Goal: Task Accomplishment & Management: Manage account settings

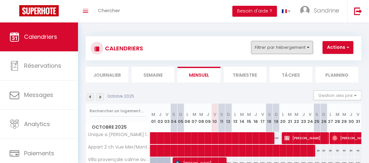
click at [301, 48] on button "Filtrer par hébergement" at bounding box center [282, 47] width 62 height 13
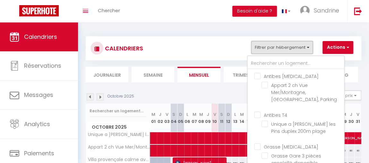
scroll to position [86, 0]
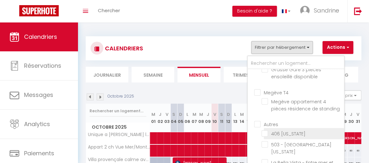
click at [268, 136] on input "406 [US_STATE]" at bounding box center [302, 133] width 80 height 6
checkbox input "true"
checkbox input "false"
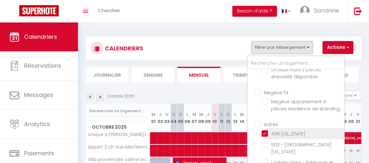
checkbox input "false"
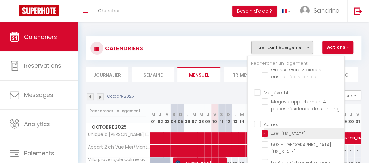
checkbox input "false"
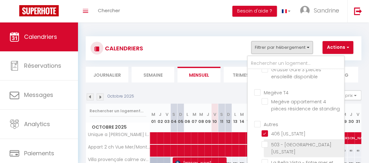
click at [267, 148] on input "503 - [GEOGRAPHIC_DATA][US_STATE]" at bounding box center [302, 144] width 80 height 6
checkbox input "true"
checkbox input "false"
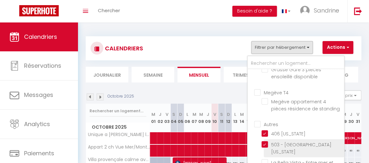
checkbox input "false"
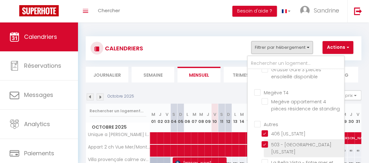
checkbox input "false"
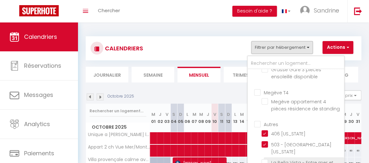
click at [267, 159] on input "La Bella Vista - Entre mer et foret [PERSON_NAME] & vue" at bounding box center [302, 162] width 80 height 6
checkbox input "true"
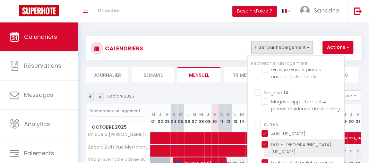
checkbox input "false"
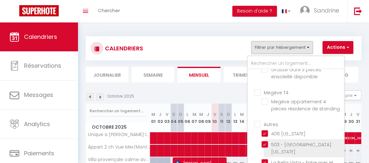
checkbox input "false"
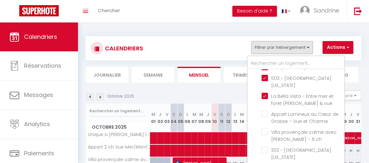
scroll to position [154, 0]
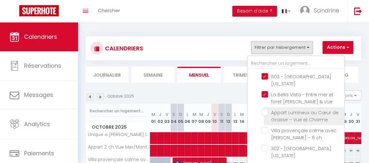
click at [267, 113] on input "Appart Lumineux au Cœur de Grasse – Vue et Charme" at bounding box center [302, 112] width 80 height 6
checkbox input "true"
checkbox input "false"
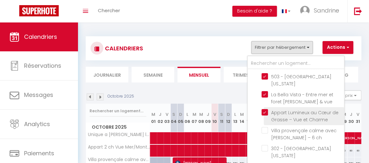
checkbox input "false"
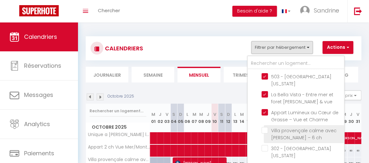
click at [267, 127] on input "Villa provençale calme avec [PERSON_NAME] – 6 ch" at bounding box center [302, 130] width 80 height 6
checkbox input "true"
checkbox input "false"
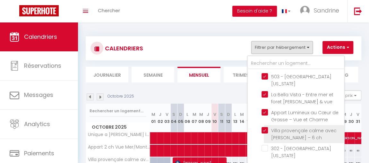
checkbox input "false"
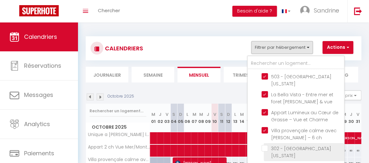
click at [268, 148] on input "302 - [GEOGRAPHIC_DATA][US_STATE]" at bounding box center [302, 148] width 80 height 6
checkbox input "true"
checkbox input "false"
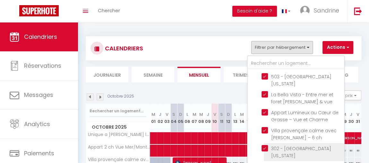
checkbox input "false"
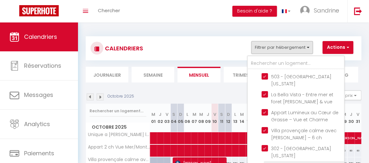
click at [265, 163] on input "410 - [GEOGRAPHIC_DATA][US_STATE]" at bounding box center [302, 166] width 80 height 6
checkbox input "true"
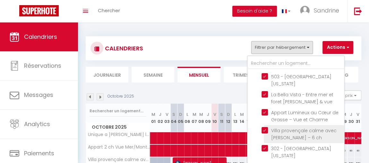
checkbox input "false"
checkbox input "true"
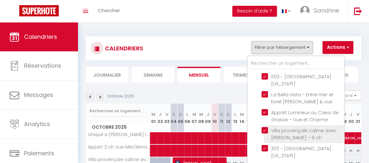
click at [264, 129] on input "Villa provençale calme avec [PERSON_NAME] – 6 ch" at bounding box center [302, 130] width 80 height 6
checkbox input "false"
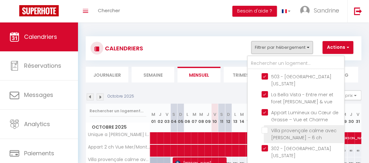
checkbox input "false"
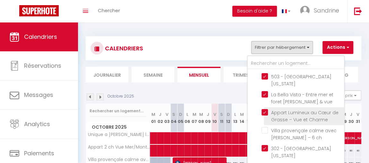
click at [265, 113] on input "Appart Lumineux au Cœur de Grasse – Vue et Charme" at bounding box center [302, 112] width 80 height 6
checkbox input "false"
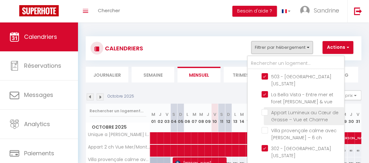
checkbox input "false"
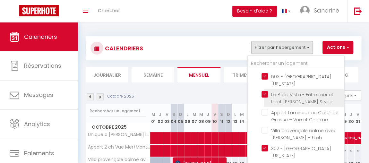
click at [266, 93] on input "La Bella Vista - Entre mer et foret [PERSON_NAME] & vue" at bounding box center [302, 94] width 80 height 6
checkbox input "false"
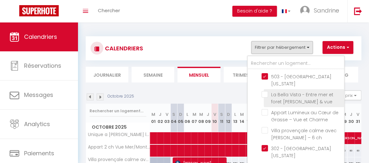
checkbox input "false"
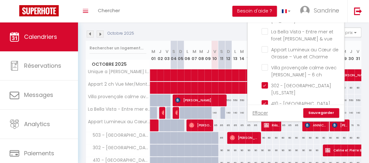
scroll to position [64, 0]
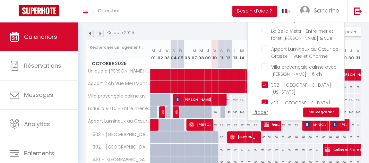
click at [320, 113] on link "Sauvegarder" at bounding box center [321, 112] width 36 height 10
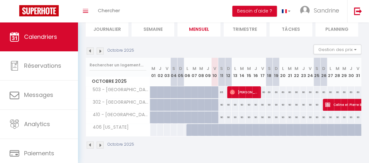
scroll to position [49, 0]
click at [330, 47] on button "Gestion des prix" at bounding box center [337, 50] width 48 height 10
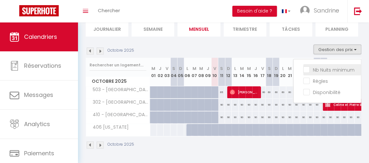
click at [320, 66] on input "Nb Nuits minimum" at bounding box center [332, 69] width 58 height 6
checkbox input "true"
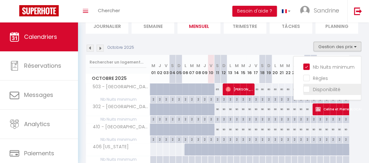
click at [326, 90] on input "Disponibilité" at bounding box center [332, 89] width 58 height 6
checkbox input "true"
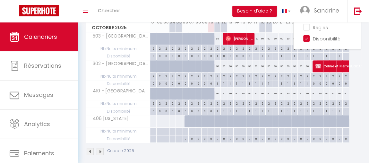
scroll to position [101, 0]
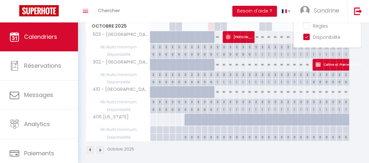
click at [218, 118] on div at bounding box center [220, 123] width 6 height 12
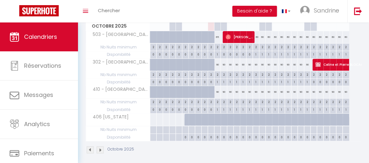
type input "Sam 11 Octobre 2025"
type input "Dim 12 Octobre 2025"
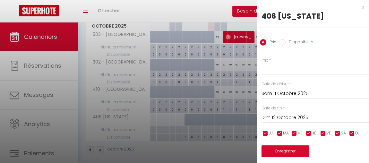
click at [282, 41] on input "Disponibilité" at bounding box center [282, 42] width 6 height 6
radio input "true"
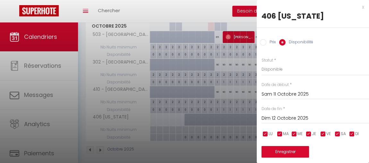
click at [262, 43] on input "Prix" at bounding box center [263, 42] width 6 height 6
radio input "true"
radio input "false"
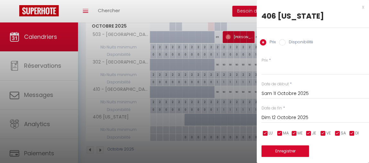
click at [358, 8] on div "x" at bounding box center [310, 7] width 107 height 8
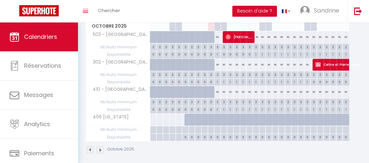
click at [219, 129] on div at bounding box center [217, 129] width 6 height 7
type input "Sam 11 Octobre 2025"
type input "Dim 12 Octobre 2025"
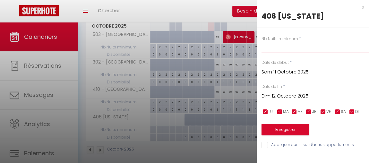
click at [285, 48] on input "text" at bounding box center [315, 48] width 107 height 12
type input "2"
click at [297, 98] on input "Dim 12 Octobre 2025" at bounding box center [315, 96] width 107 height 8
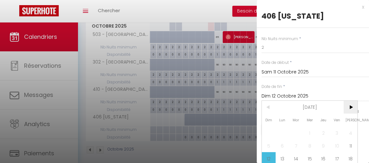
click at [350, 108] on span ">" at bounding box center [351, 107] width 14 height 13
click at [351, 132] on span "1" at bounding box center [351, 132] width 14 height 13
type input "[PERSON_NAME] 01 Novembre 2025"
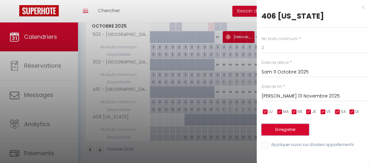
click at [294, 129] on button "Enregistrer" at bounding box center [285, 130] width 47 height 12
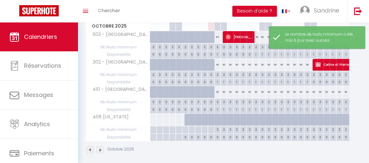
click at [218, 121] on div at bounding box center [220, 123] width 6 height 12
type input "Sam 11 Octobre 2025"
type input "Dim 12 Octobre 2025"
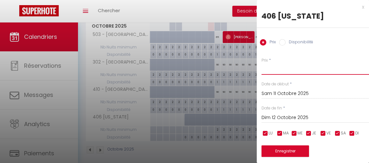
click at [273, 72] on input "Prix" at bounding box center [315, 69] width 107 height 12
type input "90"
click at [293, 114] on input "Dim 12 Octobre 2025" at bounding box center [315, 118] width 107 height 8
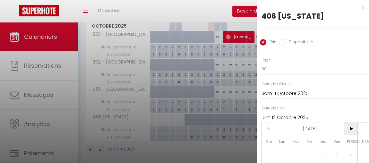
click at [352, 127] on span ">" at bounding box center [351, 128] width 14 height 13
click at [352, 154] on span "1" at bounding box center [351, 154] width 14 height 13
type input "[PERSON_NAME] 01 Novembre 2025"
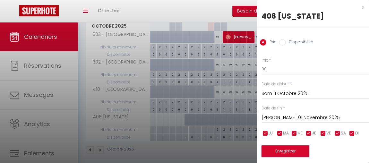
click at [283, 150] on button "Enregistrer" at bounding box center [285, 151] width 47 height 12
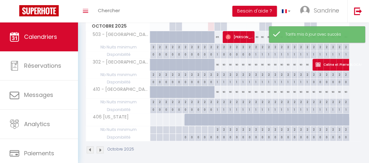
click at [216, 119] on div at bounding box center [217, 120] width 6 height 12
type input "90"
select select "1"
type input "Sam 11 Octobre 2025"
type input "Dim 12 Octobre 2025"
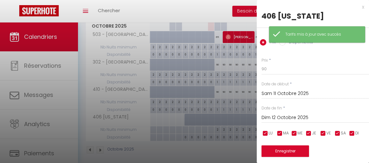
click at [283, 46] on div "Disponibilité" at bounding box center [296, 42] width 34 height 7
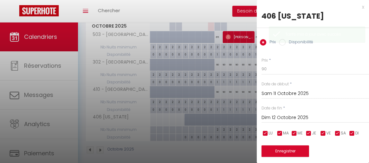
click at [282, 44] on input "Disponibilité" at bounding box center [282, 42] width 6 height 6
radio input "true"
radio input "false"
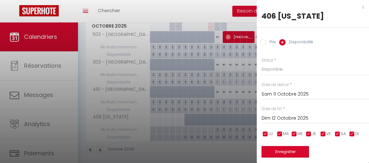
click at [291, 117] on input "Dim 12 Octobre 2025" at bounding box center [315, 118] width 107 height 8
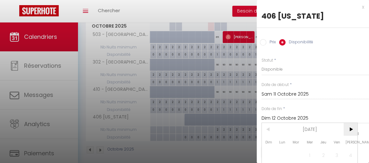
click at [352, 129] on span ">" at bounding box center [351, 129] width 14 height 13
click at [352, 154] on span "1" at bounding box center [351, 155] width 14 height 13
type input "[PERSON_NAME] 01 Novembre 2025"
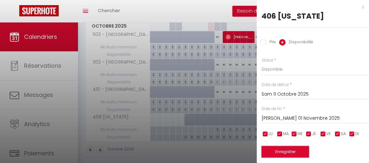
click at [294, 154] on button "Enregistrer" at bounding box center [285, 152] width 47 height 12
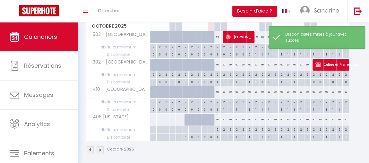
click at [100, 147] on img at bounding box center [100, 149] width 7 height 7
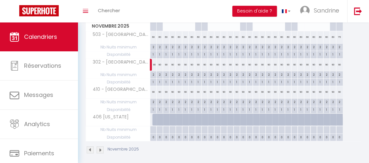
click at [155, 128] on div at bounding box center [153, 129] width 6 height 7
type input "[PERSON_NAME] 01 Novembre 2025"
type input "Dim 02 Novembre 2025"
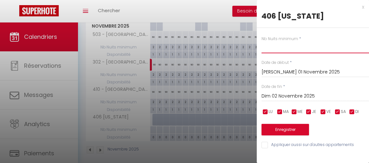
click at [269, 46] on input "text" at bounding box center [315, 48] width 107 height 12
type input "2"
click at [290, 96] on input "Dim 02 Novembre 2025" at bounding box center [315, 96] width 107 height 8
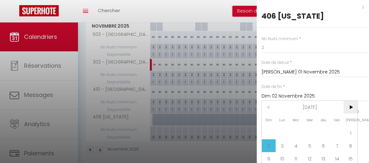
click at [347, 106] on span ">" at bounding box center [351, 107] width 14 height 13
click at [281, 134] on span "1" at bounding box center [283, 132] width 14 height 13
type input "Lun 01 Décembre 2025"
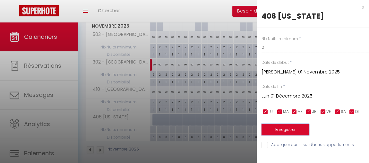
click at [288, 128] on button "Enregistrer" at bounding box center [285, 130] width 47 height 12
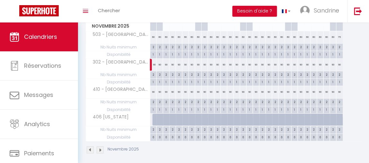
click at [153, 120] on div at bounding box center [155, 120] width 6 height 12
select select "1"
type input "[PERSON_NAME] 01 Novembre 2025"
type input "Dim 02 Novembre 2025"
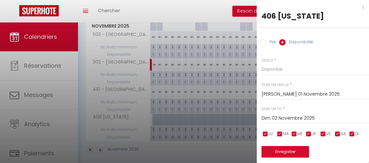
click at [264, 41] on input "Prix" at bounding box center [263, 42] width 6 height 6
radio input "true"
radio input "false"
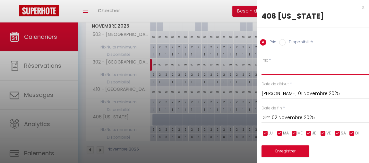
click at [272, 71] on input "Prix" at bounding box center [315, 69] width 107 height 12
type input "90"
click at [287, 118] on input "Dim 02 Novembre 2025" at bounding box center [315, 118] width 107 height 8
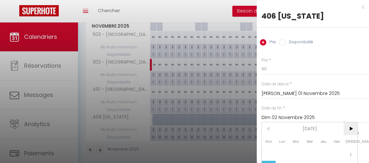
click at [352, 127] on span ">" at bounding box center [351, 128] width 14 height 13
click at [285, 154] on span "1" at bounding box center [283, 154] width 14 height 13
type input "Lun 01 Décembre 2025"
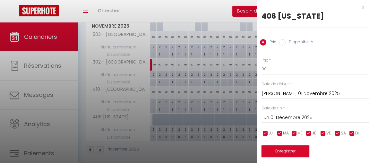
click at [301, 151] on button "Enregistrer" at bounding box center [285, 151] width 47 height 12
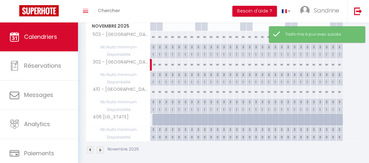
click at [154, 118] on div at bounding box center [155, 120] width 6 height 12
type input "90"
select select "1"
type input "[PERSON_NAME] 01 Novembre 2025"
type input "Dim 02 Novembre 2025"
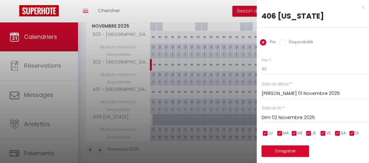
click at [281, 43] on input "Disponibilité" at bounding box center [282, 42] width 6 height 6
radio input "true"
radio input "false"
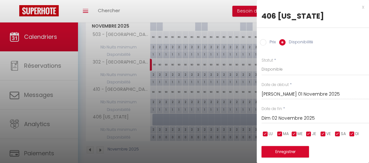
click at [294, 115] on input "Dim 02 Novembre 2025" at bounding box center [315, 118] width 107 height 8
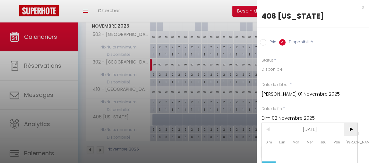
click at [351, 128] on span ">" at bounding box center [351, 129] width 14 height 13
click at [280, 155] on span "1" at bounding box center [283, 155] width 14 height 13
type input "Lun 01 Décembre 2025"
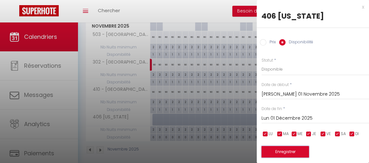
click at [290, 150] on button "Enregistrer" at bounding box center [285, 152] width 47 height 12
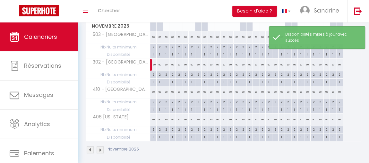
click at [99, 147] on img at bounding box center [100, 149] width 7 height 7
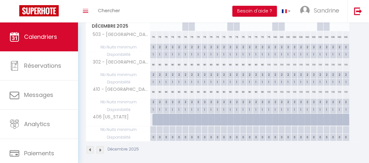
click at [152, 127] on div at bounding box center [153, 129] width 6 height 7
type input "Lun 01 Décembre 2025"
type input "[DATE] Décembre 2025"
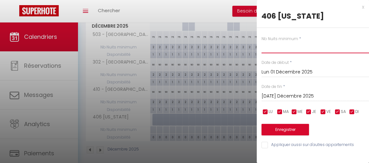
click at [278, 46] on input "text" at bounding box center [315, 48] width 107 height 12
type input "2"
click at [304, 95] on input "[DATE] Décembre 2025" at bounding box center [315, 96] width 107 height 8
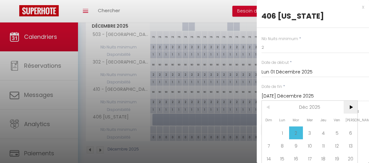
click at [351, 106] on span ">" at bounding box center [351, 107] width 14 height 13
click at [324, 134] on span "1" at bounding box center [323, 132] width 14 height 13
type input "Jeu 01 Janvier 2026"
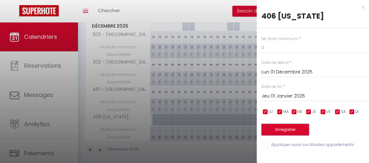
click at [300, 132] on button "Enregistrer" at bounding box center [285, 130] width 47 height 12
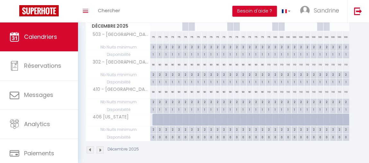
click at [153, 118] on div at bounding box center [155, 120] width 6 height 12
select select "1"
type input "Lun 01 Décembre 2025"
type input "[DATE] Décembre 2025"
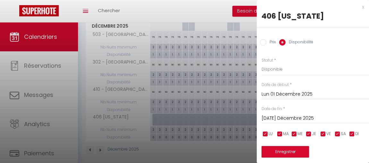
click at [263, 40] on input "Prix" at bounding box center [263, 42] width 6 height 6
radio input "true"
radio input "false"
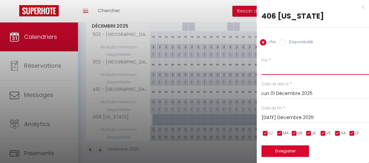
click at [281, 72] on input "Prix" at bounding box center [315, 69] width 107 height 12
type input "90"
click at [287, 118] on input "[DATE] Décembre 2025" at bounding box center [315, 118] width 107 height 8
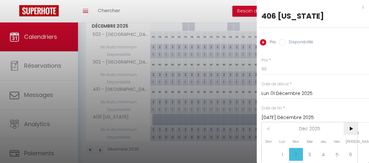
click at [350, 128] on span ">" at bounding box center [351, 128] width 14 height 13
click at [269, 130] on span "<" at bounding box center [269, 128] width 14 height 13
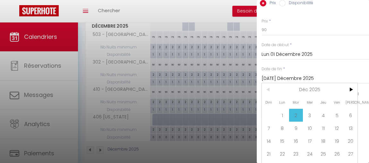
scroll to position [53, 0]
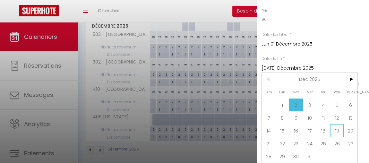
click at [336, 130] on span "19" at bounding box center [337, 130] width 14 height 13
type input "Ven 19 Décembre 2025"
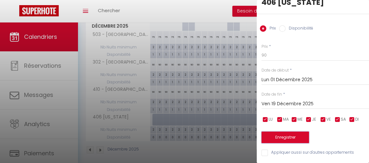
click at [286, 135] on button "Enregistrer" at bounding box center [285, 138] width 47 height 12
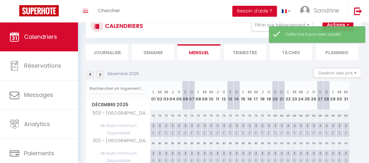
scroll to position [101, 0]
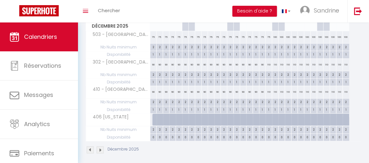
click at [269, 119] on div at bounding box center [271, 123] width 6 height 12
type input "Ven 19 Décembre 2025"
type input "Sam 20 Décembre 2025"
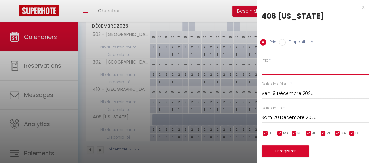
click at [275, 70] on input "Prix" at bounding box center [315, 69] width 107 height 12
type input "100"
click at [292, 115] on input "Sam 20 Décembre 2025" at bounding box center [315, 118] width 107 height 8
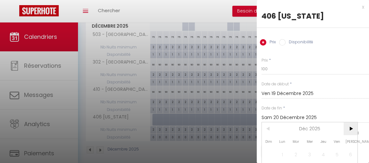
click at [352, 128] on span ">" at bounding box center [351, 128] width 14 height 13
click at [323, 155] on span "1" at bounding box center [323, 154] width 14 height 13
type input "Jeu 01 Janvier 2026"
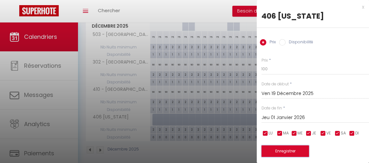
click at [293, 150] on button "Enregistrer" at bounding box center [285, 151] width 47 height 12
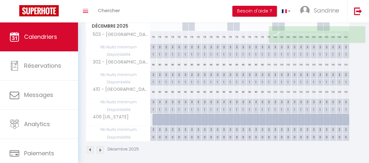
click at [269, 118] on div at bounding box center [271, 123] width 6 height 12
type input "100"
type input "Ven 19 Décembre 2025"
type input "Sam 20 Décembre 2025"
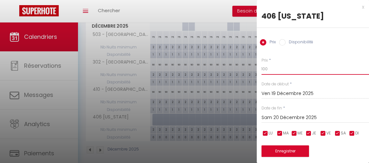
click at [272, 70] on input "100" at bounding box center [315, 69] width 107 height 12
type input "110"
click at [305, 116] on input "Sam 20 Décembre 2025" at bounding box center [315, 118] width 107 height 8
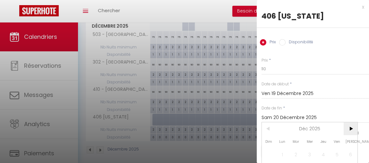
click at [353, 127] on span ">" at bounding box center [351, 128] width 14 height 13
click at [323, 155] on span "1" at bounding box center [323, 154] width 14 height 13
type input "Jeu 01 Janvier 2026"
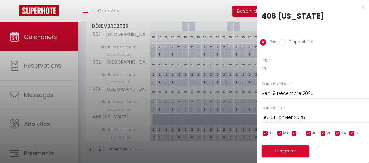
click at [293, 152] on button "Enregistrer" at bounding box center [285, 151] width 47 height 12
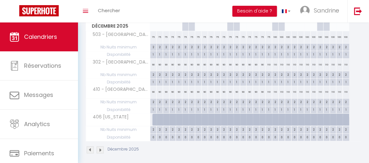
click at [154, 118] on div at bounding box center [155, 120] width 6 height 12
type input "90"
select select "1"
type input "Lun 01 Décembre 2025"
type input "[DATE] Décembre 2025"
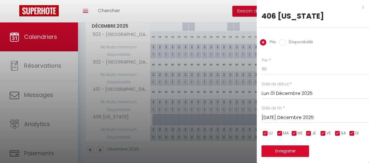
click at [288, 41] on label "Disponibilité" at bounding box center [300, 42] width 28 height 7
click at [286, 41] on input "Disponibilité" at bounding box center [282, 42] width 6 height 6
radio input "true"
radio input "false"
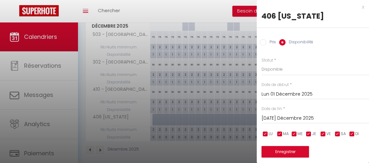
click at [287, 116] on input "[DATE] Décembre 2025" at bounding box center [315, 118] width 107 height 8
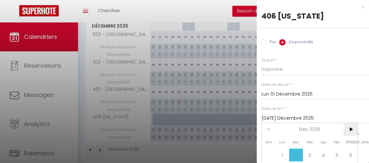
click at [350, 131] on span ">" at bounding box center [351, 129] width 14 height 13
click at [323, 154] on span "1" at bounding box center [323, 155] width 14 height 13
type input "Jeu 01 Janvier 2026"
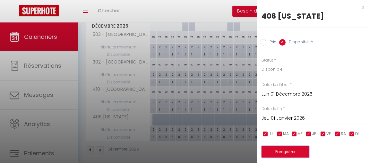
click at [292, 150] on button "Enregistrer" at bounding box center [285, 152] width 47 height 12
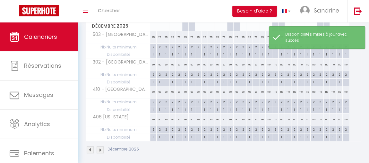
click at [101, 149] on img at bounding box center [100, 149] width 7 height 7
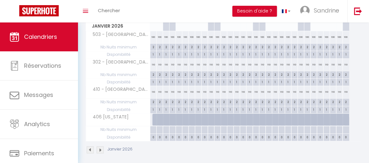
click at [153, 126] on div at bounding box center [153, 129] width 6 height 7
type input "Jeu 01 Janvier 2026"
type input "Ven 02 Janvier 2026"
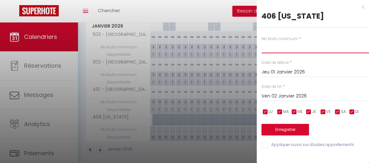
click at [278, 46] on input "text" at bounding box center [315, 48] width 107 height 12
type input "2"
click at [326, 99] on input "Ven 02 Janvier 2026" at bounding box center [315, 96] width 107 height 8
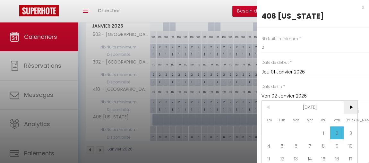
click at [348, 106] on span ">" at bounding box center [351, 107] width 14 height 13
click at [269, 132] on span "1" at bounding box center [269, 132] width 14 height 13
type input "Dim 01 Février 2026"
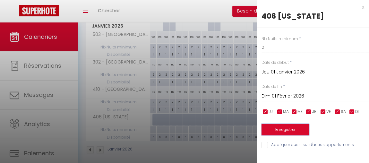
click at [283, 131] on button "Enregistrer" at bounding box center [285, 130] width 47 height 12
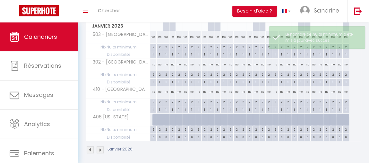
click at [155, 120] on div at bounding box center [155, 120] width 6 height 12
select select "1"
type input "Jeu 01 Janvier 2026"
type input "Ven 02 Janvier 2026"
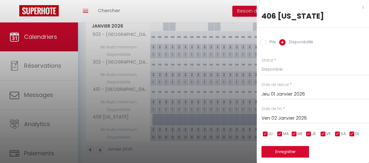
click at [265, 45] on input "Prix" at bounding box center [263, 42] width 6 height 6
radio input "true"
radio input "false"
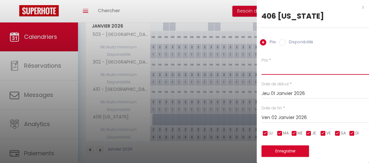
click at [278, 70] on input "Prix" at bounding box center [315, 69] width 107 height 12
type input "110"
click at [309, 117] on input "Ven 02 Janvier 2026" at bounding box center [315, 118] width 107 height 8
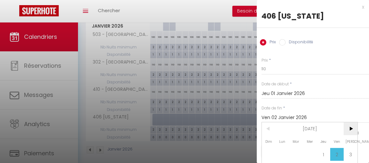
click at [350, 125] on span ">" at bounding box center [351, 128] width 14 height 13
click at [270, 153] on span "1" at bounding box center [269, 154] width 14 height 13
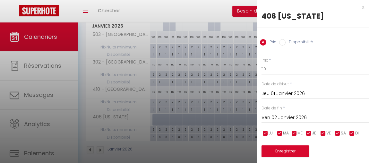
type input "Dim 01 Février 2026"
click at [266, 154] on button "Enregistrer" at bounding box center [285, 151] width 47 height 12
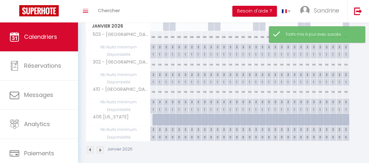
click at [154, 117] on div at bounding box center [155, 120] width 6 height 12
type input "110"
type input "Jeu 01 Janvier 2026"
type input "Ven 02 Janvier 2026"
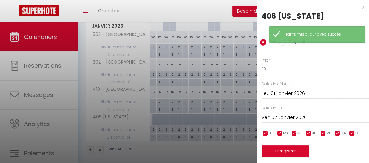
click at [282, 44] on input "Disponibilité" at bounding box center [282, 42] width 6 height 6
radio input "true"
radio input "false"
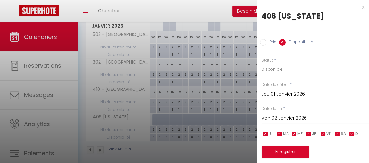
click at [281, 119] on input "Ven 02 Janvier 2026" at bounding box center [315, 118] width 107 height 8
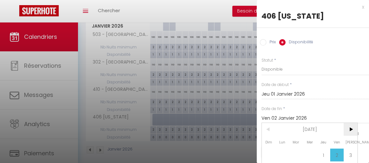
click at [349, 128] on span ">" at bounding box center [351, 129] width 14 height 13
click at [266, 157] on span "1" at bounding box center [269, 155] width 14 height 13
type input "Dim 01 Février 2026"
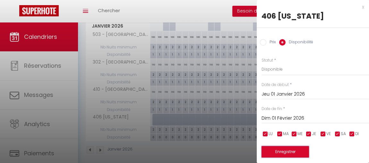
click at [269, 151] on button "Enregistrer" at bounding box center [285, 152] width 47 height 12
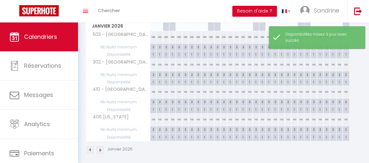
click at [100, 149] on img at bounding box center [100, 149] width 7 height 7
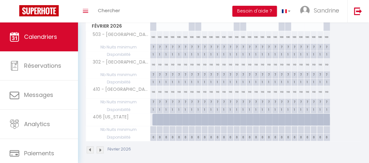
click at [154, 128] on div at bounding box center [153, 129] width 6 height 7
type input "Dim 01 Février 2026"
type input "Lun 02 Février 2026"
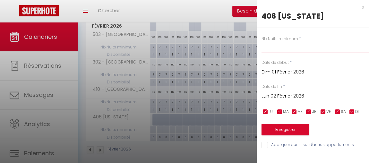
click at [274, 52] on input "text" at bounding box center [315, 48] width 107 height 12
type input "7"
click at [293, 99] on input "Lun 02 Février 2026" at bounding box center [315, 96] width 107 height 8
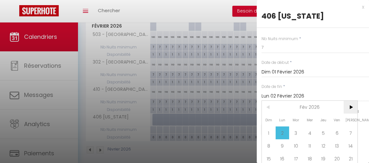
click at [349, 105] on span ">" at bounding box center [351, 107] width 14 height 13
click at [272, 133] on span "1" at bounding box center [269, 132] width 14 height 13
type input "Dim 01 Mars 2026"
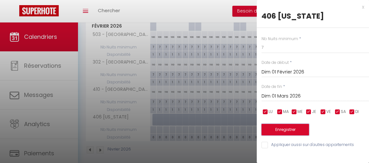
click at [277, 131] on button "Enregistrer" at bounding box center [285, 130] width 47 height 12
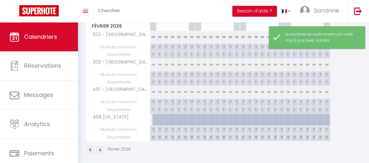
click at [153, 119] on div at bounding box center [155, 120] width 6 height 12
select select "1"
type input "Dim 01 Février 2026"
type input "Lun 02 Février 2026"
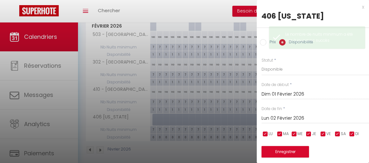
click at [264, 45] on input "Prix" at bounding box center [263, 42] width 6 height 6
radio input "true"
radio input "false"
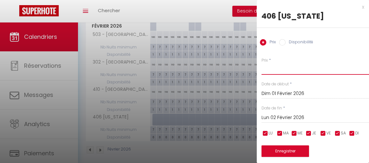
click at [276, 70] on input "Prix" at bounding box center [315, 69] width 107 height 12
type input "110"
click at [286, 115] on input "Lun 02 Février 2026" at bounding box center [315, 118] width 107 height 8
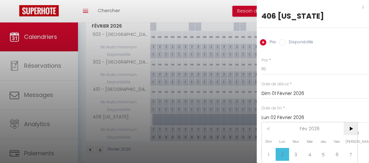
click at [350, 127] on span ">" at bounding box center [351, 128] width 14 height 13
click at [266, 152] on span "1" at bounding box center [269, 154] width 14 height 13
type input "Dim 01 Mars 2026"
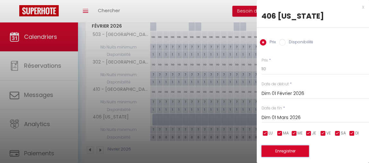
click at [275, 152] on button "Enregistrer" at bounding box center [285, 151] width 47 height 12
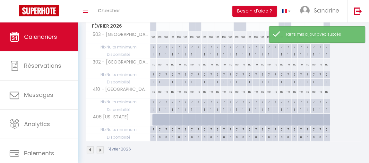
click at [153, 118] on div at bounding box center [155, 120] width 6 height 12
type input "110"
select select "1"
type input "Dim 01 Février 2026"
type input "Lun 02 Février 2026"
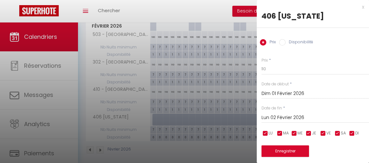
click at [289, 43] on label "Disponibilité" at bounding box center [300, 42] width 28 height 7
click at [286, 43] on input "Disponibilité" at bounding box center [282, 42] width 6 height 6
radio input "true"
radio input "false"
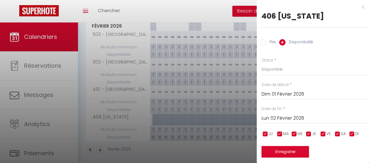
click at [296, 117] on input "Lun 02 Février 2026" at bounding box center [315, 118] width 107 height 8
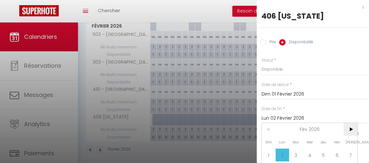
click at [348, 128] on span ">" at bounding box center [351, 129] width 14 height 13
click at [269, 152] on span "1" at bounding box center [269, 155] width 14 height 13
type input "Dim 01 Mars 2026"
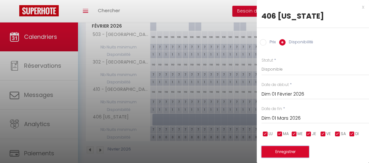
click at [271, 151] on button "Enregistrer" at bounding box center [285, 152] width 47 height 12
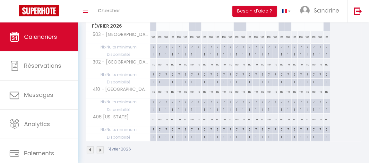
click at [99, 149] on img at bounding box center [100, 149] width 7 height 7
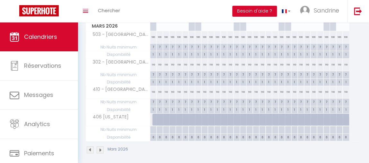
click at [152, 129] on div at bounding box center [153, 129] width 6 height 7
type input "Dim 01 Mars 2026"
type input "Lun 02 Mars 2026"
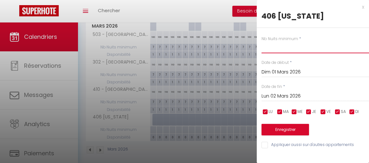
click at [278, 50] on input "text" at bounding box center [315, 48] width 107 height 12
type input "7"
click at [287, 94] on input "Lun 02 Mars 2026" at bounding box center [315, 96] width 107 height 8
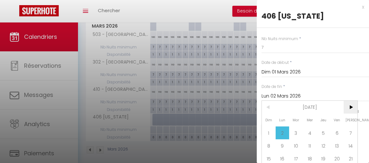
click at [352, 105] on span ">" at bounding box center [351, 107] width 14 height 13
click at [307, 133] on span "1" at bounding box center [310, 132] width 14 height 13
type input "Mer 01 Avril 2026"
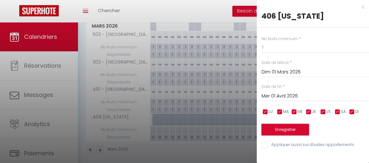
click at [293, 133] on button "Enregistrer" at bounding box center [285, 130] width 47 height 12
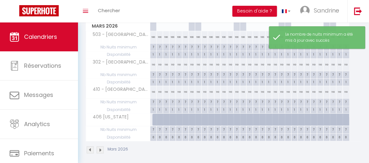
click at [153, 117] on div at bounding box center [155, 120] width 6 height 12
select select "1"
type input "Dim 01 Mars 2026"
type input "Lun 02 Mars 2026"
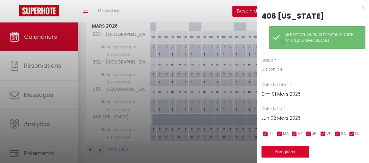
click at [263, 43] on input "Prix" at bounding box center [263, 42] width 6 height 6
radio input "true"
radio input "false"
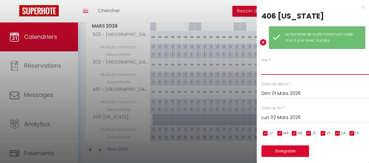
click at [277, 68] on input "Prix" at bounding box center [315, 69] width 107 height 12
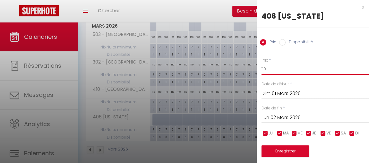
type input "110"
click at [287, 116] on input "Lun 02 Mars 2026" at bounding box center [315, 118] width 107 height 8
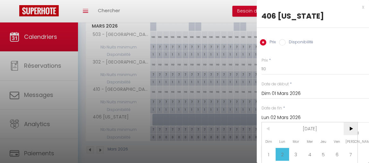
click at [350, 128] on span ">" at bounding box center [351, 128] width 14 height 13
click at [310, 155] on span "1" at bounding box center [310, 154] width 14 height 13
type input "Mer 01 Avril 2026"
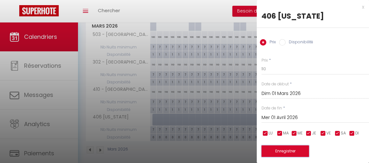
click at [279, 151] on button "Enregistrer" at bounding box center [285, 151] width 47 height 12
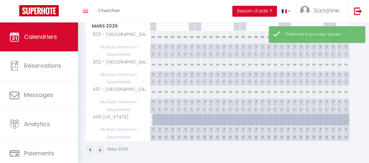
click at [153, 119] on div at bounding box center [155, 120] width 6 height 12
type input "110"
type input "Dim 01 Mars 2026"
type input "Lun 02 Mars 2026"
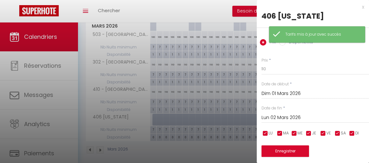
drag, startPoint x: 283, startPoint y: 44, endPoint x: 284, endPoint y: 48, distance: 4.2
click at [283, 44] on input "Disponibilité" at bounding box center [282, 42] width 6 height 6
radio input "true"
radio input "false"
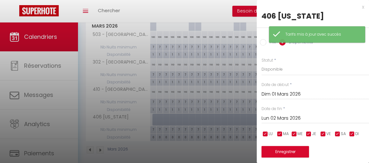
click at [297, 119] on input "Lun 02 Mars 2026" at bounding box center [315, 118] width 107 height 8
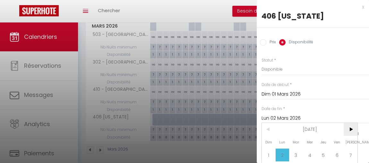
click at [353, 129] on span ">" at bounding box center [351, 129] width 14 height 13
click at [310, 151] on span "1" at bounding box center [310, 155] width 14 height 13
type input "Mer 01 Avril 2026"
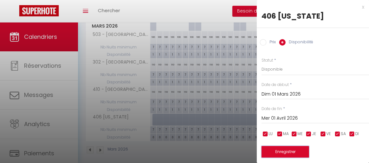
click at [285, 149] on button "Enregistrer" at bounding box center [285, 152] width 47 height 12
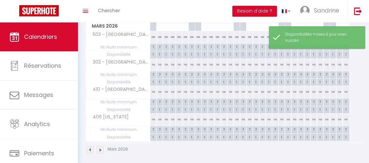
click at [99, 148] on img at bounding box center [100, 149] width 7 height 7
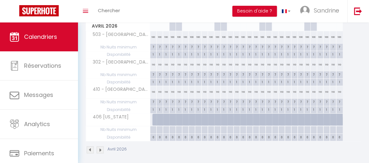
click at [154, 129] on div at bounding box center [153, 129] width 6 height 7
type input "Mer 01 Avril 2026"
type input "Jeu 02 Avril 2026"
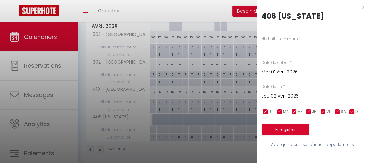
click at [274, 49] on input "text" at bounding box center [315, 48] width 107 height 12
type input "7"
click at [310, 99] on input "Jeu 02 Avril 2026" at bounding box center [315, 96] width 107 height 8
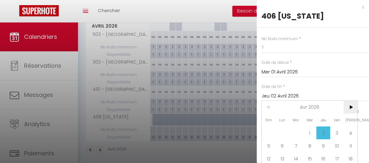
click at [349, 106] on span ">" at bounding box center [351, 107] width 14 height 13
click at [339, 133] on span "1" at bounding box center [337, 132] width 14 height 13
type input "Ven 01 Mai 2026"
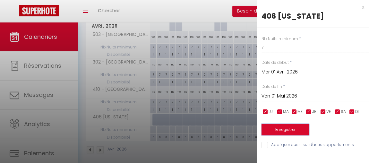
click at [297, 132] on button "Enregistrer" at bounding box center [285, 130] width 47 height 12
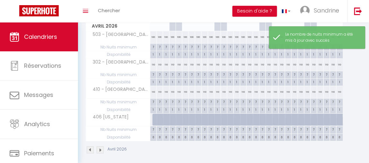
click at [152, 117] on div at bounding box center [155, 120] width 6 height 12
select select "1"
type input "Mer 01 Avril 2026"
type input "Jeu 02 Avril 2026"
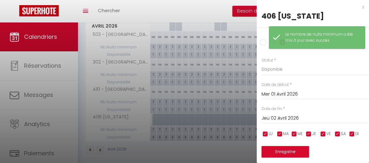
click at [262, 40] on input "Prix" at bounding box center [263, 42] width 6 height 6
radio input "true"
radio input "false"
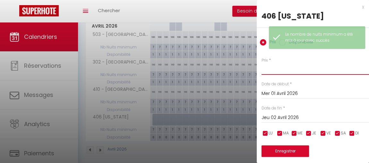
click at [273, 71] on input "Prix" at bounding box center [315, 69] width 107 height 12
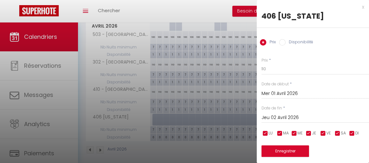
click at [284, 119] on input "Jeu 02 Avril 2026" at bounding box center [315, 118] width 107 height 8
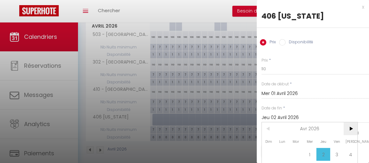
click at [349, 128] on span ">" at bounding box center [351, 128] width 14 height 13
click at [338, 152] on span "1" at bounding box center [337, 154] width 14 height 13
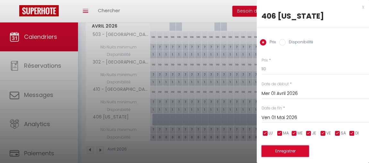
click at [293, 151] on button "Enregistrer" at bounding box center [285, 151] width 47 height 12
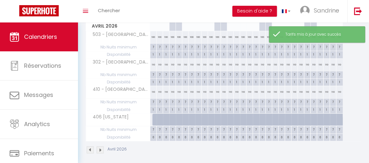
click at [153, 117] on div at bounding box center [155, 120] width 6 height 12
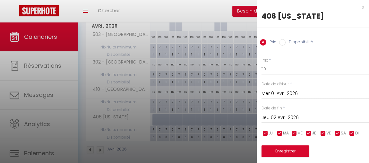
click at [280, 43] on input "Disponibilité" at bounding box center [282, 42] width 6 height 6
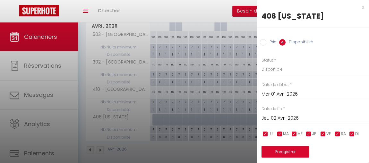
click at [278, 115] on input "Jeu 02 Avril 2026" at bounding box center [315, 118] width 107 height 8
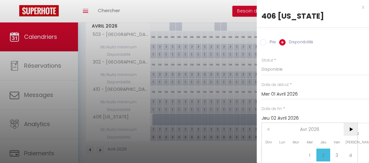
click at [354, 131] on span ">" at bounding box center [351, 129] width 14 height 13
click at [338, 151] on span "1" at bounding box center [337, 155] width 14 height 13
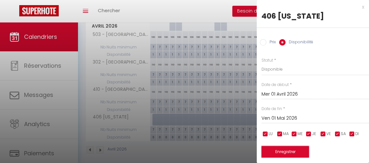
click at [297, 150] on button "Enregistrer" at bounding box center [285, 152] width 47 height 12
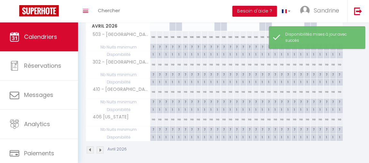
click at [99, 148] on img at bounding box center [100, 149] width 7 height 7
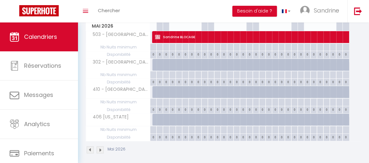
scroll to position [0, 0]
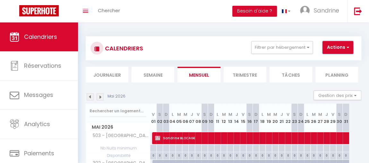
click at [344, 46] on button "Actions" at bounding box center [337, 47] width 31 height 13
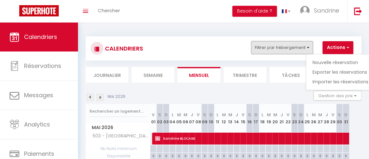
click at [301, 47] on button "Filtrer par hébergement" at bounding box center [282, 47] width 62 height 13
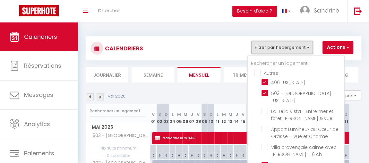
scroll to position [144, 0]
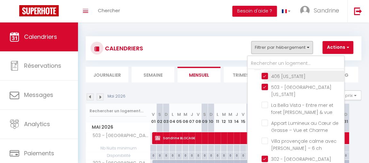
click at [267, 79] on input "406 [US_STATE]" at bounding box center [302, 76] width 80 height 6
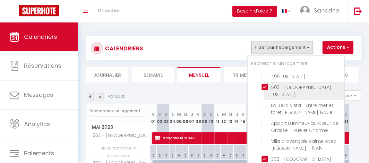
click at [266, 90] on input "503 - [GEOGRAPHIC_DATA][US_STATE]" at bounding box center [302, 87] width 80 height 6
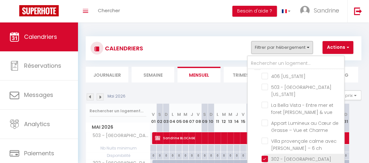
click at [266, 159] on input "302 - [GEOGRAPHIC_DATA][US_STATE]" at bounding box center [302, 159] width 80 height 6
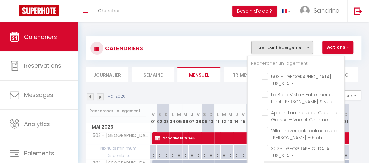
click at [265, 163] on input "410 - [GEOGRAPHIC_DATA][US_STATE]" at bounding box center [302, 166] width 80 height 6
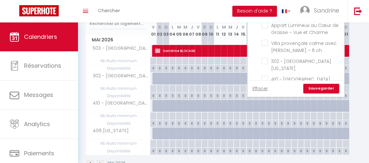
scroll to position [87, 0]
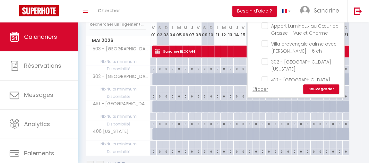
click at [327, 87] on link "Sauvegarder" at bounding box center [321, 89] width 36 height 10
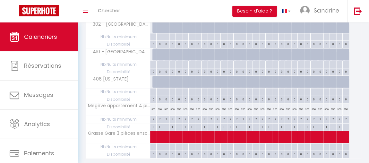
scroll to position [283, 0]
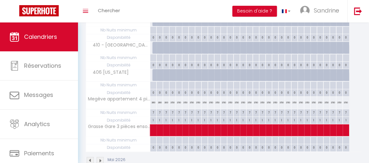
click at [87, 157] on img at bounding box center [90, 160] width 7 height 7
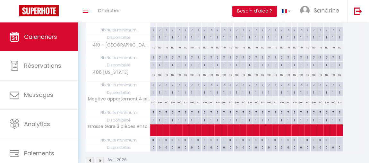
click at [87, 157] on img at bounding box center [90, 160] width 7 height 7
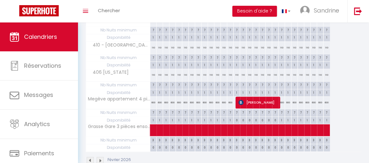
click at [87, 157] on img at bounding box center [90, 160] width 7 height 7
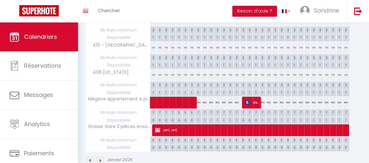
click at [88, 157] on img at bounding box center [90, 160] width 7 height 7
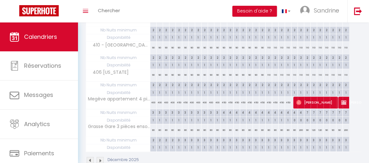
click at [88, 157] on img at bounding box center [90, 160] width 7 height 7
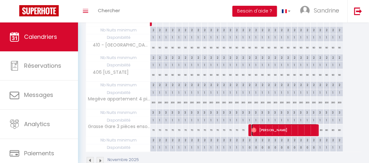
click at [268, 125] on span "[PERSON_NAME]" at bounding box center [284, 130] width 66 height 12
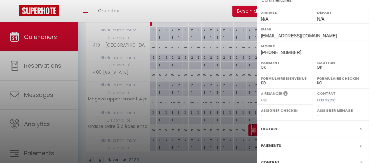
scroll to position [94, 0]
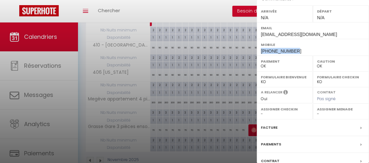
drag, startPoint x: 294, startPoint y: 50, endPoint x: 260, endPoint y: 52, distance: 33.8
click at [260, 52] on div "Mobile [PHONE_NUMBER]" at bounding box center [313, 47] width 112 height 17
copy span "[PHONE_NUMBER]"
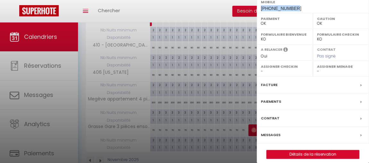
scroll to position [140, 0]
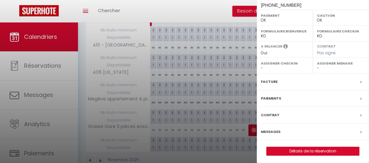
click at [213, 124] on div at bounding box center [184, 81] width 369 height 163
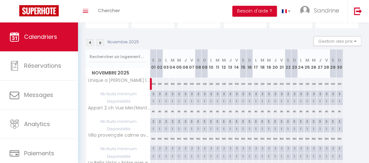
scroll to position [52, 0]
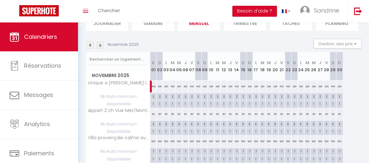
click at [89, 44] on img at bounding box center [90, 45] width 7 height 7
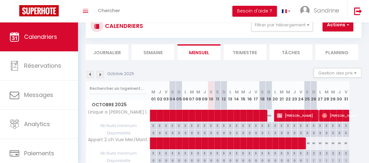
scroll to position [0, 0]
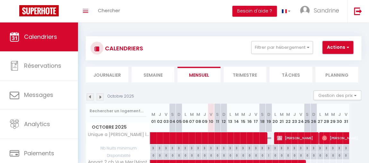
click at [341, 43] on button "Actions" at bounding box center [337, 47] width 31 height 13
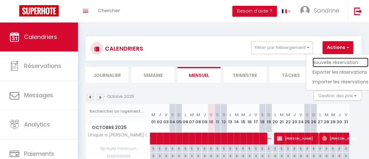
click at [337, 63] on link "Nouvelle réservation" at bounding box center [341, 62] width 56 height 10
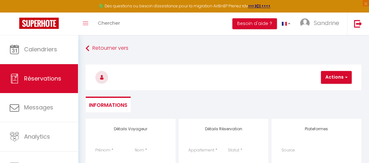
click at [112, 148] on span "*" at bounding box center [112, 149] width 2 height 5
click at [107, 150] on label "Prénom" at bounding box center [102, 150] width 15 height 6
click at [107, 153] on input "Prénom" at bounding box center [110, 159] width 31 height 12
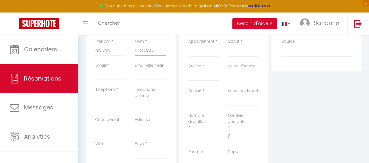
scroll to position [121, 0]
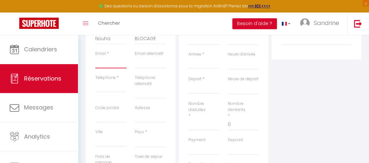
click at [102, 66] on input "Email client" at bounding box center [110, 63] width 31 height 12
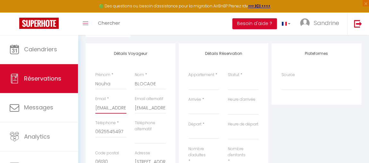
scroll to position [55, 0]
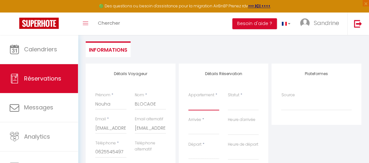
click at [193, 106] on select "Megève appartement 4 pièces résidence de standing Grasse Gare 3 pièces ensoleil…" at bounding box center [203, 104] width 31 height 12
click at [188, 98] on select "Megève appartement 4 pièces résidence de standing Grasse Gare 3 pièces ensoleil…" at bounding box center [203, 104] width 31 height 12
click at [235, 101] on select "Confirmé Non Confirmé [PERSON_NAME] par le voyageur No Show Request" at bounding box center [243, 104] width 31 height 12
click at [235, 104] on select "Confirmé Non Confirmé [PERSON_NAME] par le voyageur No Show Request" at bounding box center [243, 104] width 31 height 12
click at [235, 107] on select "Confirmé Non Confirmé [PERSON_NAME] par le voyageur No Show Request" at bounding box center [243, 104] width 31 height 12
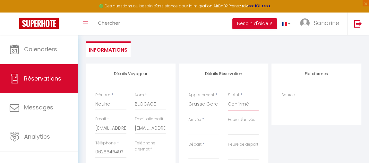
click at [228, 98] on select "Confirmé Non Confirmé [PERSON_NAME] par le voyageur No Show Request" at bounding box center [243, 104] width 31 height 12
click at [201, 129] on input "Arrivée" at bounding box center [203, 129] width 31 height 8
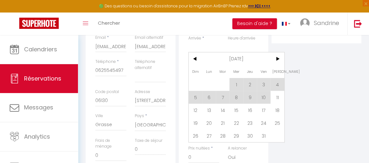
scroll to position [145, 0]
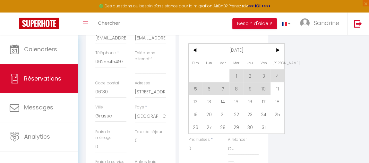
click at [265, 88] on span "10" at bounding box center [264, 88] width 14 height 13
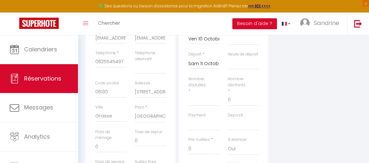
click at [211, 61] on input "Sam 11 Octobre 2025" at bounding box center [203, 64] width 31 height 8
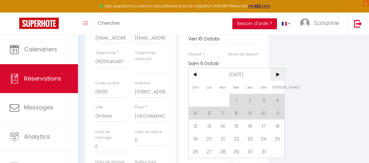
click at [278, 75] on span ">" at bounding box center [277, 74] width 14 height 13
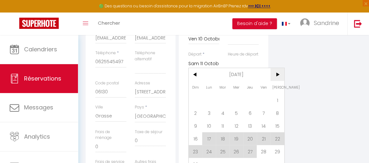
click at [278, 75] on span ">" at bounding box center [277, 74] width 14 height 13
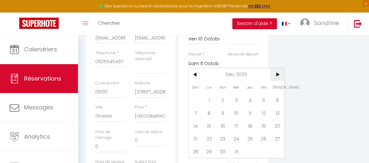
click at [278, 75] on span ">" at bounding box center [277, 74] width 14 height 13
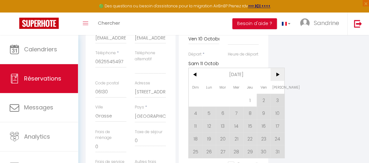
click at [278, 75] on span ">" at bounding box center [277, 74] width 14 height 13
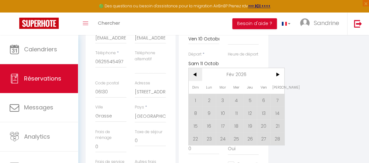
click at [194, 77] on span "<" at bounding box center [196, 74] width 14 height 13
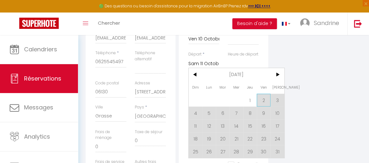
click at [260, 101] on span "2" at bounding box center [264, 100] width 14 height 13
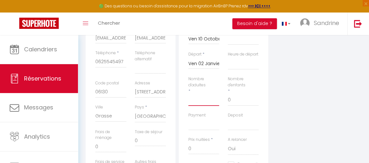
click at [190, 105] on input "Nombre d'adultes" at bounding box center [203, 100] width 31 height 12
click at [200, 130] on select "OK KO" at bounding box center [203, 124] width 31 height 12
click at [188, 124] on select "OK KO" at bounding box center [203, 124] width 31 height 12
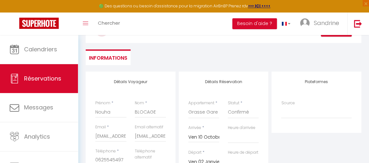
scroll to position [0, 0]
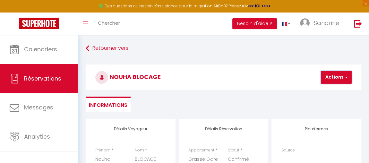
click at [333, 80] on button "Actions" at bounding box center [336, 77] width 31 height 13
click at [332, 93] on link "Enregistrer" at bounding box center [341, 91] width 51 height 8
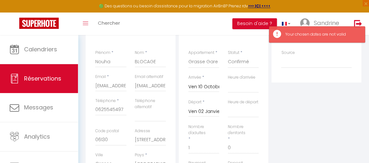
scroll to position [99, 0]
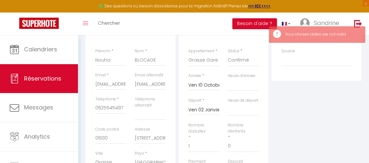
click at [209, 84] on input "Ven 10 Octobre 2025" at bounding box center [203, 85] width 31 height 8
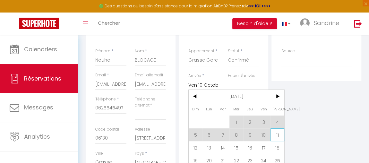
click at [275, 135] on span "11" at bounding box center [277, 134] width 14 height 13
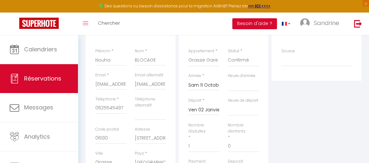
click at [200, 112] on input "Ven 02 Janvier 2026" at bounding box center [203, 110] width 31 height 8
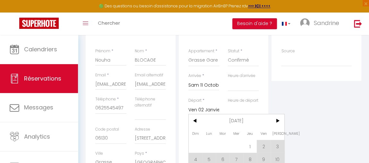
scroll to position [0, 0]
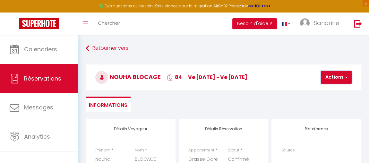
click at [339, 77] on button "Actions" at bounding box center [336, 77] width 31 height 13
click at [334, 91] on link "Enregistrer" at bounding box center [341, 91] width 51 height 8
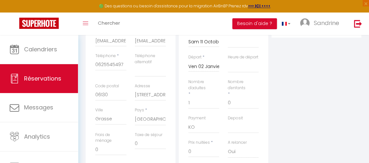
click at [201, 65] on input "Ven 02 Janvier 2026" at bounding box center [203, 67] width 31 height 8
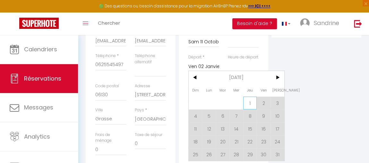
click at [250, 104] on span "1" at bounding box center [250, 103] width 14 height 13
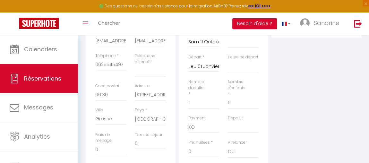
scroll to position [0, 0]
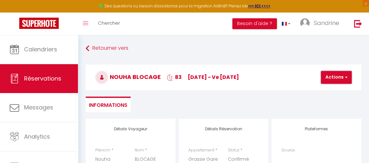
click at [337, 76] on button "Actions" at bounding box center [336, 77] width 31 height 13
click at [337, 90] on link "Enregistrer" at bounding box center [341, 91] width 51 height 8
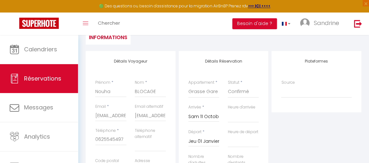
scroll to position [76, 0]
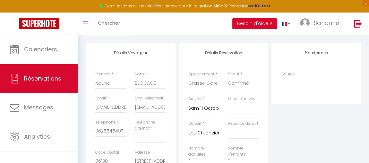
click at [205, 134] on input "Jeu 01 Janvier 2026" at bounding box center [203, 133] width 31 height 8
click at [194, 143] on span "<" at bounding box center [196, 143] width 14 height 13
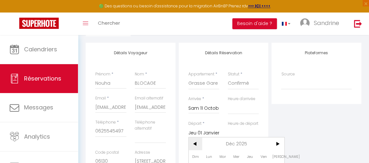
click at [194, 144] on span "<" at bounding box center [196, 143] width 14 height 13
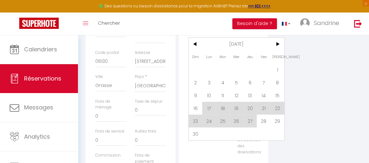
scroll to position [178, 0]
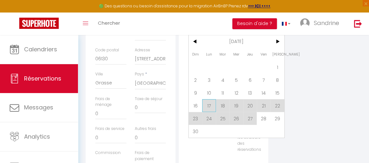
click at [204, 105] on span "17" at bounding box center [209, 105] width 14 height 13
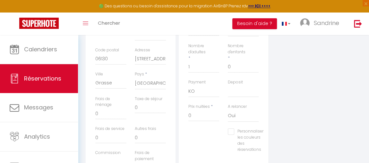
scroll to position [36, 0]
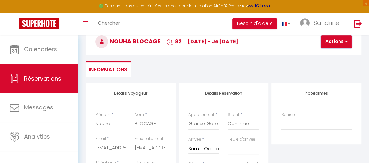
click at [341, 39] on button "Actions" at bounding box center [336, 41] width 31 height 13
click at [337, 55] on link "Enregistrer" at bounding box center [341, 56] width 51 height 8
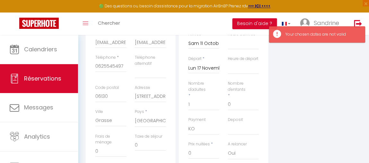
scroll to position [142, 0]
click at [209, 66] on input "Lun 17 Novembre 2025" at bounding box center [203, 67] width 31 height 8
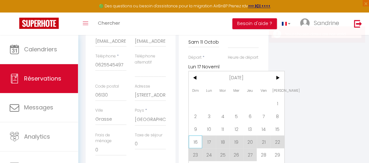
click at [196, 140] on span "16" at bounding box center [196, 141] width 14 height 13
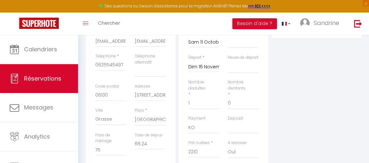
scroll to position [0, 0]
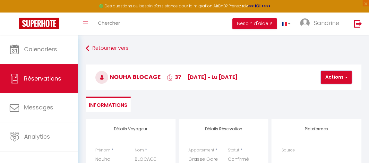
click at [339, 76] on button "Actions" at bounding box center [336, 77] width 31 height 13
click at [339, 90] on link "Enregistrer" at bounding box center [341, 91] width 51 height 8
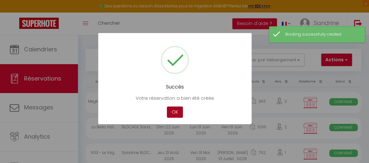
click at [175, 109] on button "OK" at bounding box center [175, 112] width 16 height 11
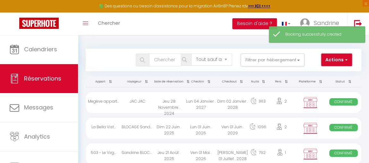
click at [339, 61] on button "Actions" at bounding box center [336, 60] width 31 height 13
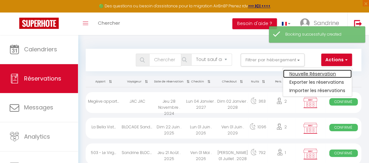
click at [322, 73] on link "Nouvelle Réservation" at bounding box center [317, 74] width 69 height 8
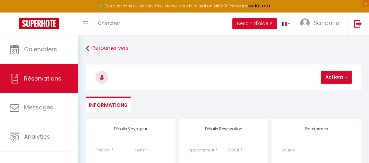
click at [101, 160] on input "Prénom" at bounding box center [110, 159] width 31 height 12
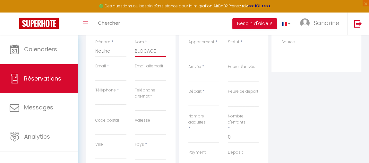
scroll to position [113, 0]
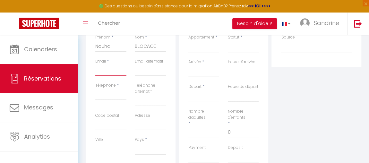
click at [101, 70] on input "Email client" at bounding box center [110, 70] width 31 height 12
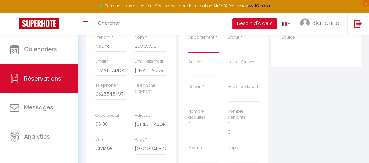
click at [201, 49] on select "Megève appartement 4 pièces résidence de standing Grasse Gare 3 pièces ensoleil…" at bounding box center [203, 46] width 31 height 12
click at [188, 40] on select "Megève appartement 4 pièces résidence de standing Grasse Gare 3 pièces ensoleil…" at bounding box center [203, 46] width 31 height 12
click at [239, 45] on select "Confirmé Non Confirmé [PERSON_NAME] par le voyageur No Show Request" at bounding box center [243, 46] width 31 height 12
click at [239, 47] on select "Confirmé Non Confirmé [PERSON_NAME] par le voyageur No Show Request" at bounding box center [243, 46] width 31 height 12
click at [231, 49] on select "Confirmé Non Confirmé [PERSON_NAME] par le voyageur No Show Request" at bounding box center [243, 46] width 31 height 12
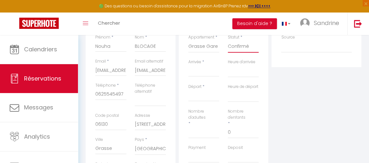
click at [228, 40] on select "Confirmé Non Confirmé [PERSON_NAME] par le voyageur No Show Request" at bounding box center [243, 46] width 31 height 12
click at [201, 74] on input "Arrivée" at bounding box center [203, 71] width 31 height 8
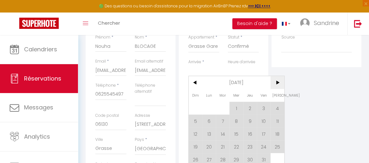
click at [278, 81] on span ">" at bounding box center [277, 82] width 14 height 13
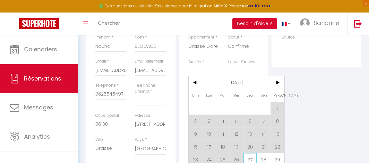
click at [247, 158] on span "27" at bounding box center [250, 159] width 14 height 13
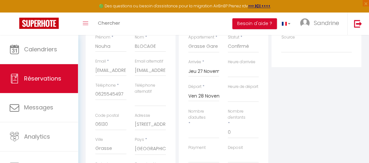
click at [206, 98] on input "Ven 28 Novembre 2025" at bounding box center [203, 96] width 31 height 8
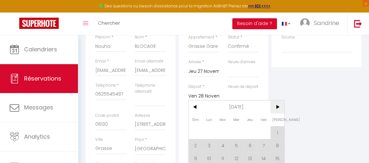
click at [275, 107] on span ">" at bounding box center [277, 106] width 14 height 13
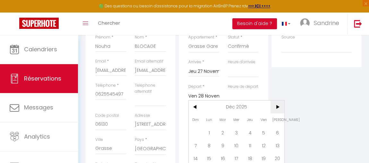
click at [275, 107] on span ">" at bounding box center [277, 106] width 14 height 13
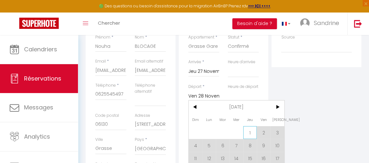
click at [251, 133] on span "1" at bounding box center [250, 132] width 14 height 13
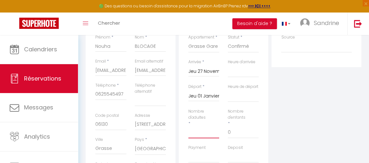
click at [198, 138] on input "Nombre d'adultes" at bounding box center [203, 133] width 31 height 12
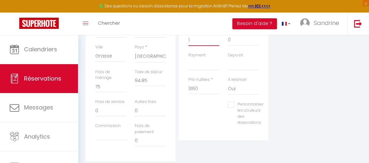
scroll to position [212, 0]
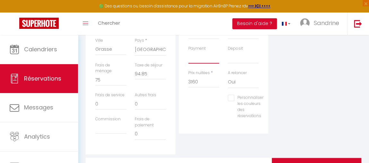
click at [195, 63] on select "OK KO" at bounding box center [203, 57] width 31 height 12
click at [188, 57] on select "OK KO" at bounding box center [203, 57] width 31 height 12
drag, startPoint x: 210, startPoint y: 89, endPoint x: 174, endPoint y: 85, distance: 36.1
click at [174, 85] on div "Détails Voyageur Prénom * Nouha Nom * BLOCAGE Email * [EMAIL_ADDRESS][DOMAIN_NA…" at bounding box center [223, 31] width 279 height 248
drag, startPoint x: 152, startPoint y: 73, endPoint x: 130, endPoint y: 72, distance: 21.5
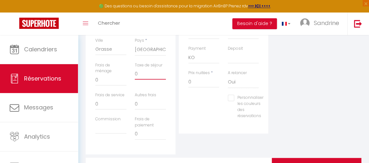
click at [130, 72] on div "Frais de ménage 0 Taxe de séjour 0" at bounding box center [130, 77] width 79 height 30
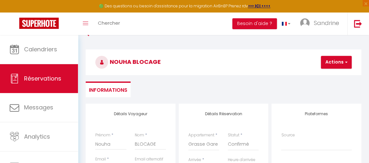
scroll to position [0, 0]
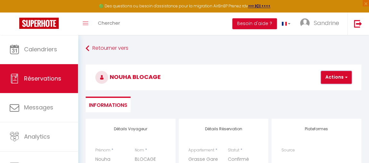
click at [344, 79] on span "button" at bounding box center [345, 77] width 4 height 6
click at [334, 90] on link "Enregistrer" at bounding box center [341, 91] width 51 height 8
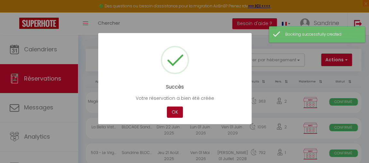
click at [175, 112] on button "OK" at bounding box center [175, 112] width 16 height 11
